Goal: Task Accomplishment & Management: Complete application form

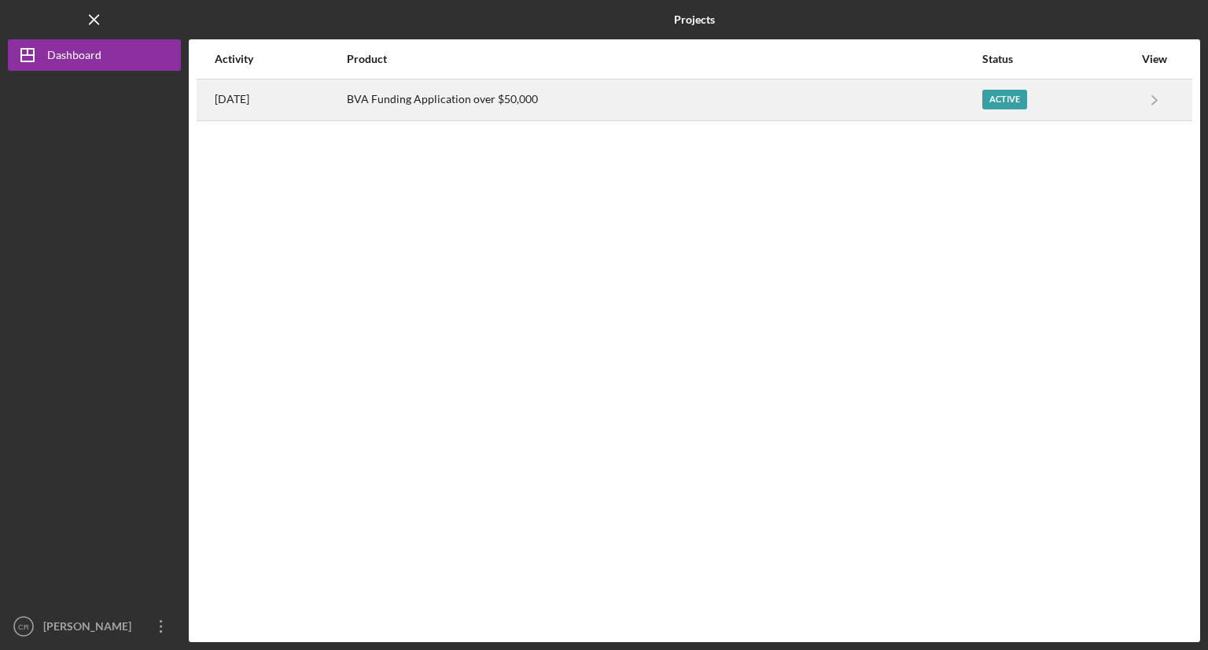
click at [1113, 102] on div "Active" at bounding box center [1057, 99] width 151 height 39
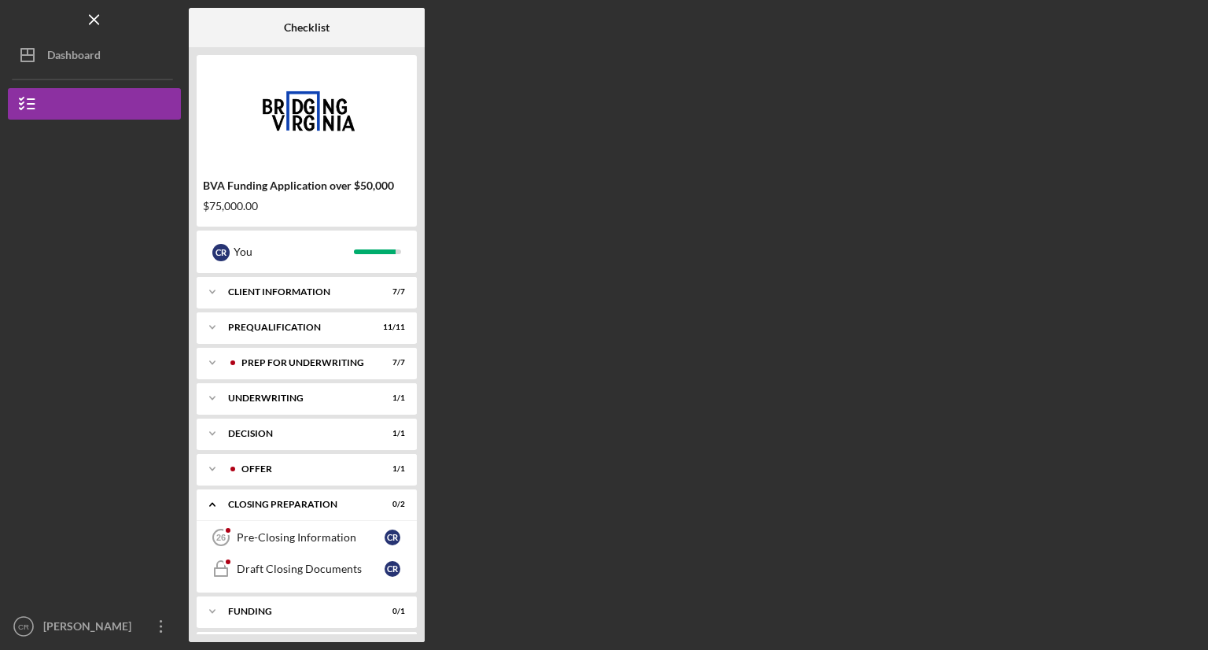
drag, startPoint x: 418, startPoint y: 235, endPoint x: 417, endPoint y: 359, distance: 124.3
click at [417, 359] on div "BVA Funding Application over $50,000 $75,000.00 C R You Icon/Expander Client In…" at bounding box center [307, 344] width 236 height 595
click at [305, 536] on div "Pre-Closing Information" at bounding box center [311, 537] width 148 height 13
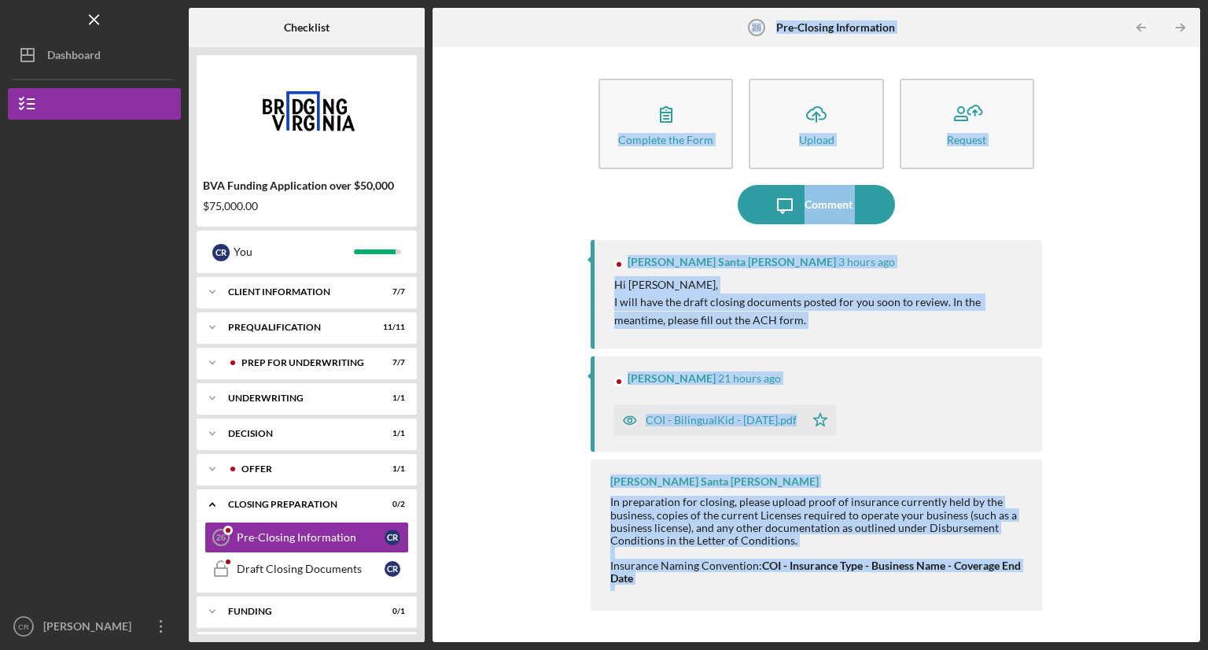
click at [1147, 179] on div "Complete the Form Form Icon/Upload Upload Request Icon/Message Comment [PERSON_…" at bounding box center [816, 344] width 752 height 579
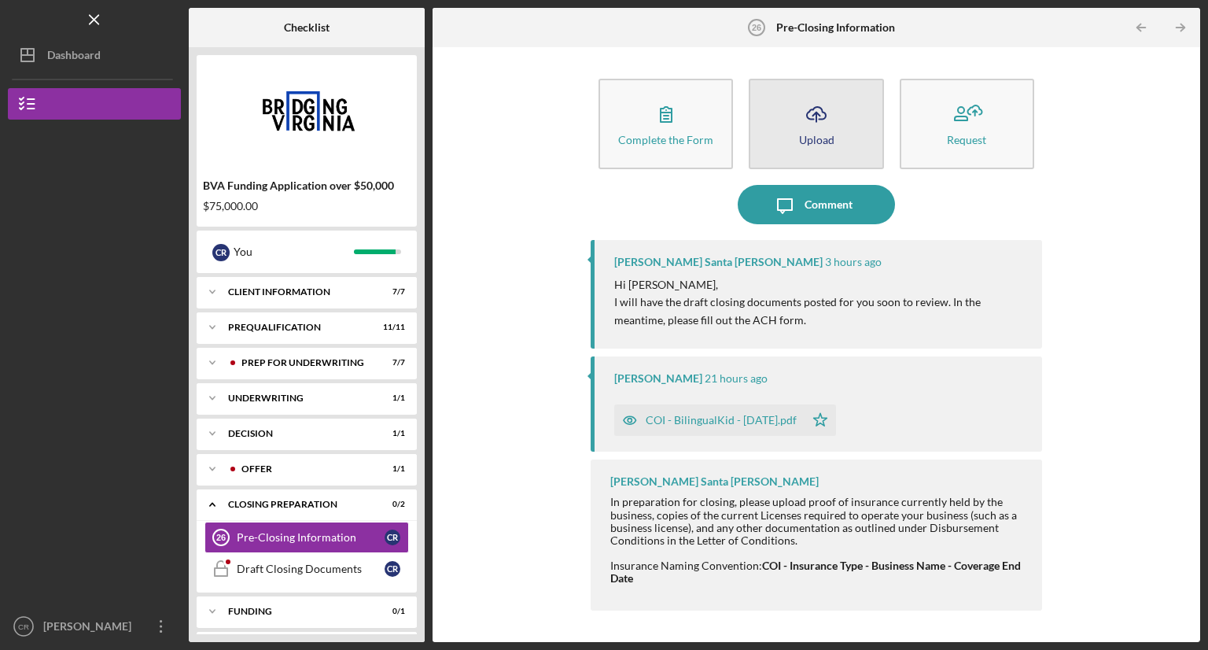
click at [836, 127] on button "Icon/Upload Upload" at bounding box center [816, 124] width 135 height 90
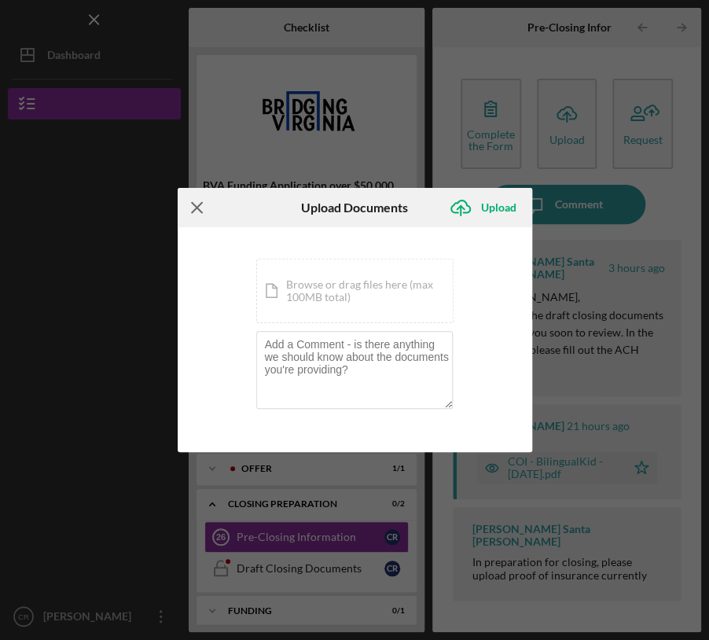
click at [192, 212] on line at bounding box center [197, 208] width 10 height 10
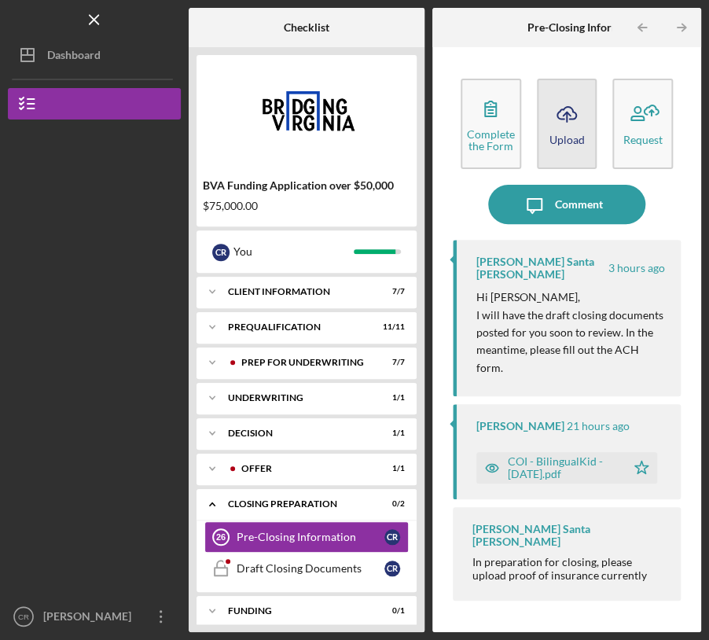
click at [573, 127] on icon "Icon/Upload" at bounding box center [566, 113] width 39 height 39
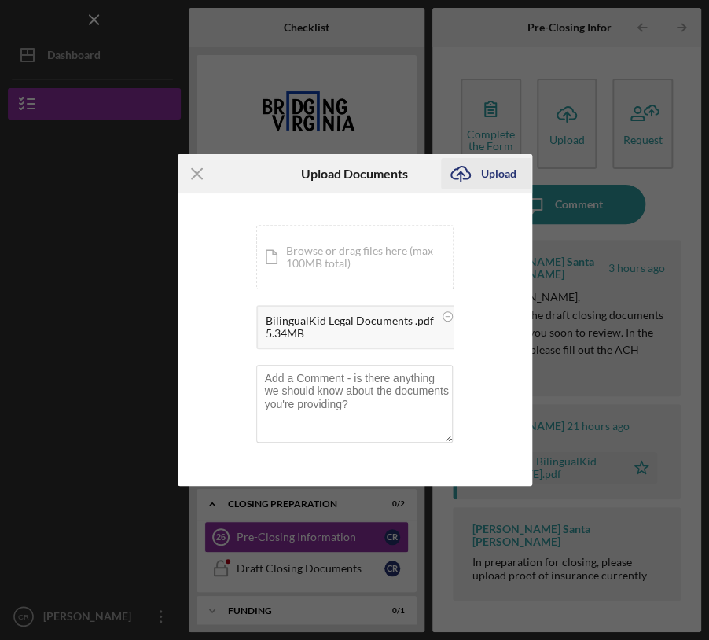
click at [494, 175] on div "Upload" at bounding box center [498, 173] width 35 height 31
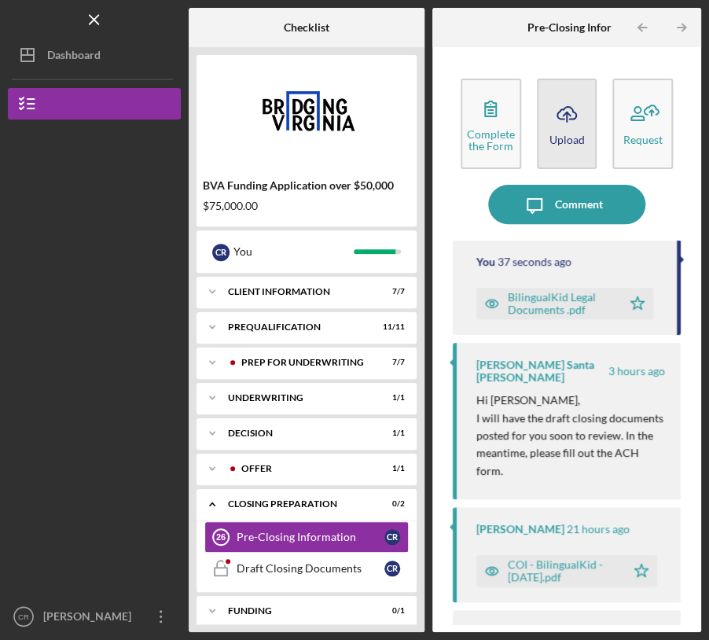
click at [566, 149] on button "Icon/Upload Upload" at bounding box center [567, 124] width 61 height 90
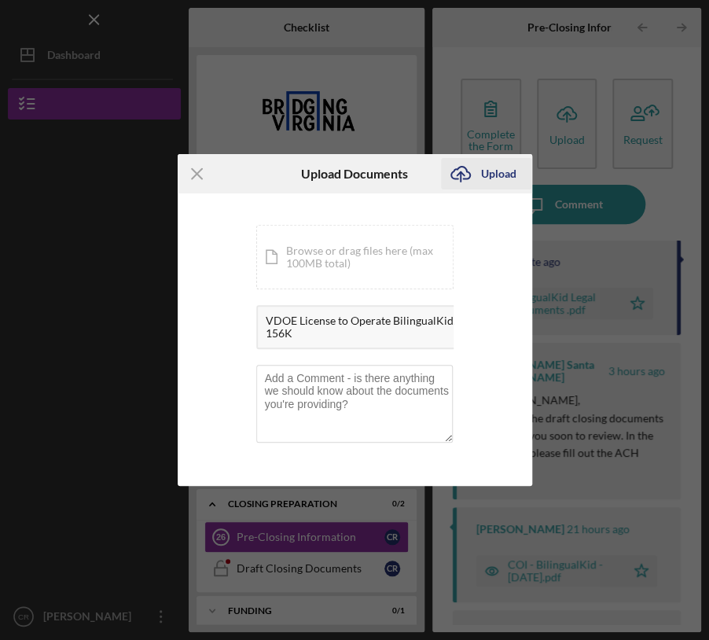
click at [497, 180] on div "Upload" at bounding box center [498, 173] width 35 height 31
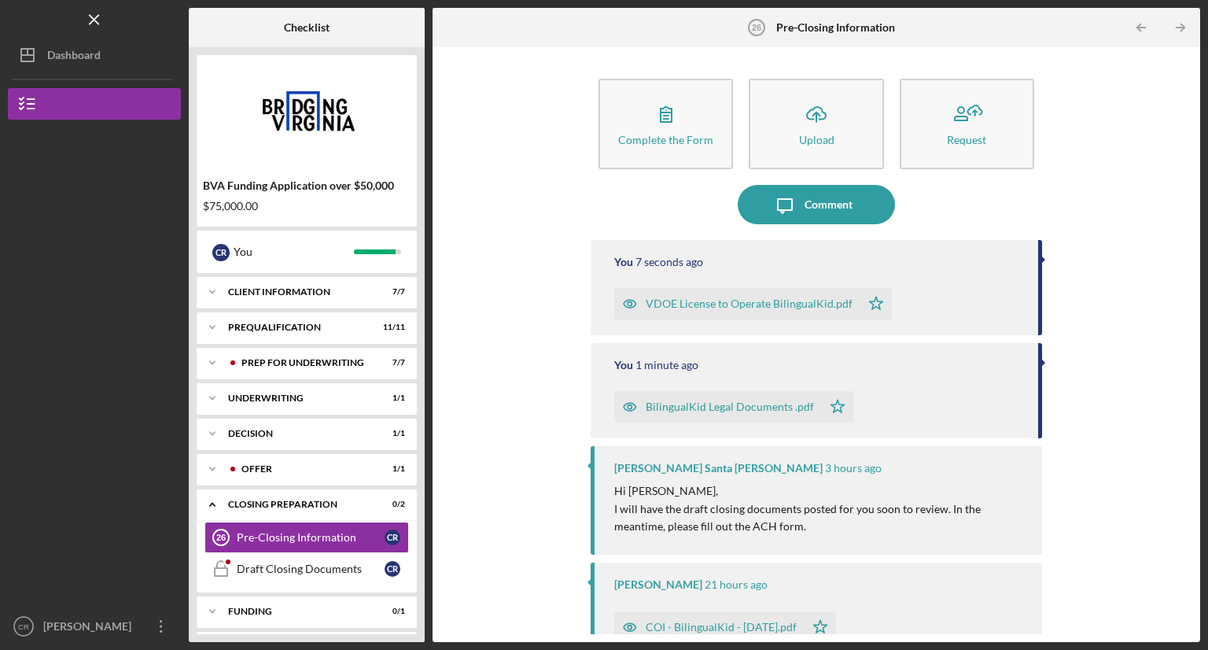
click at [1196, 135] on div "Complete the Form Form Icon/Upload Upload Request Icon/Message Comment You 7 se…" at bounding box center [817, 344] width 768 height 595
